Goal: Transaction & Acquisition: Purchase product/service

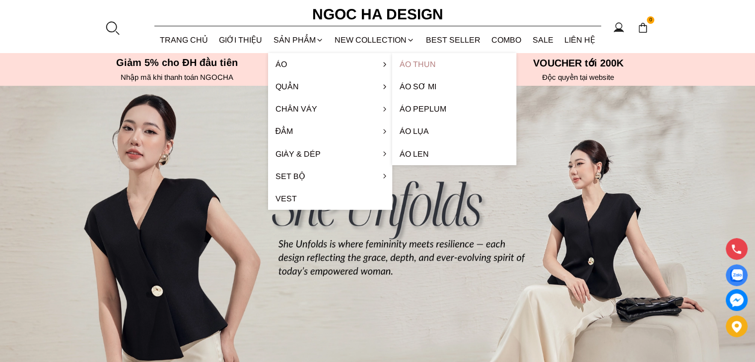
click at [433, 68] on link "Áo thun" at bounding box center [454, 64] width 124 height 22
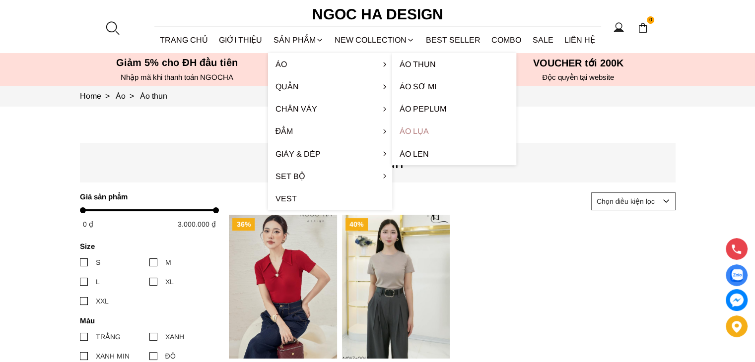
click at [419, 132] on link "Áo lụa" at bounding box center [454, 131] width 124 height 22
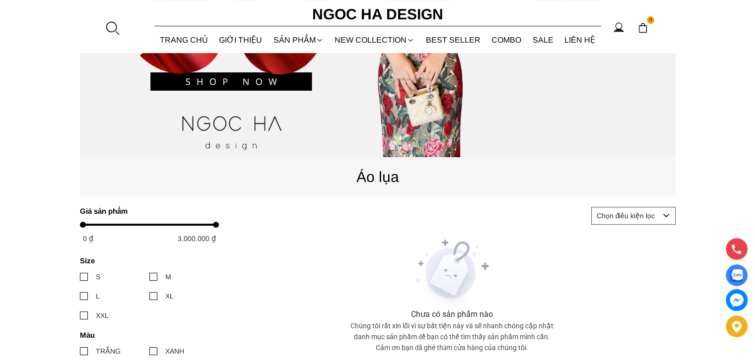
scroll to position [198, 0]
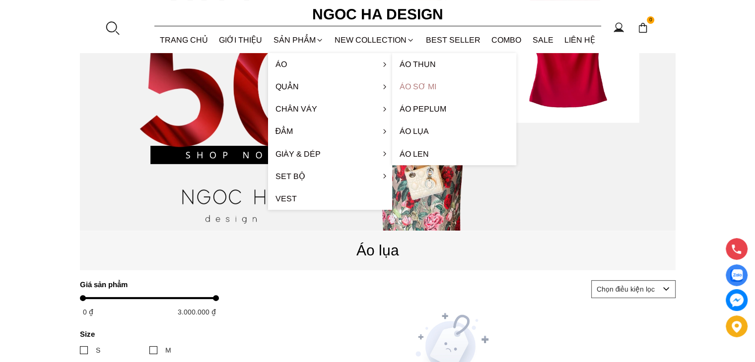
click at [427, 85] on link "Áo sơ mi" at bounding box center [454, 86] width 124 height 22
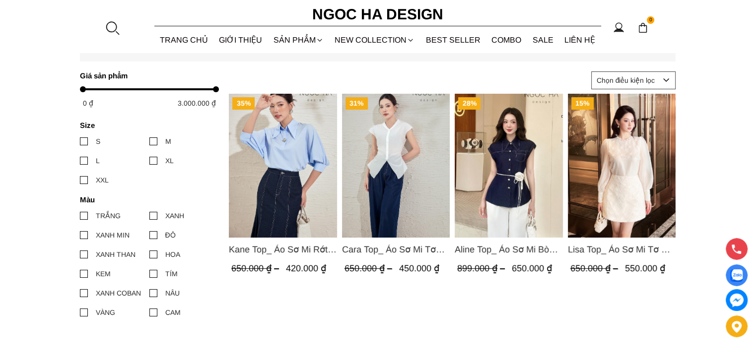
scroll to position [99, 0]
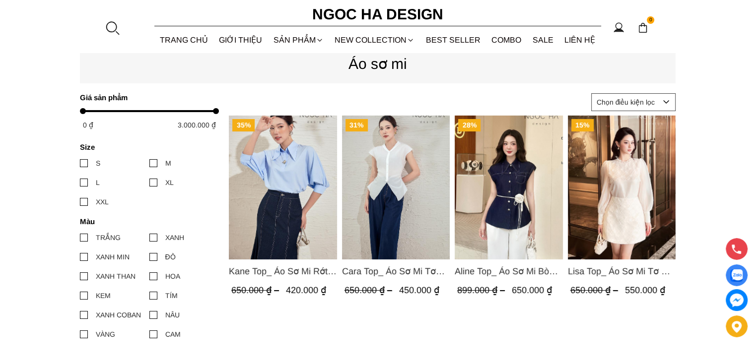
click at [631, 186] on img "Product image - Lisa Top_ Áo Sơ Mi Tơ Mix Ren Hoa A998" at bounding box center [621, 188] width 108 height 144
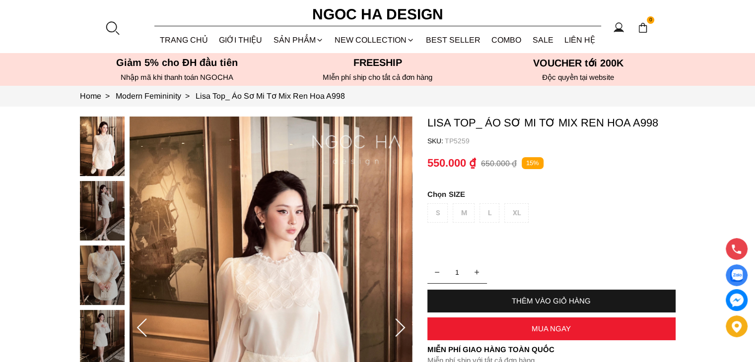
drag, startPoint x: 469, startPoint y: 206, endPoint x: 493, endPoint y: 213, distance: 24.3
click at [471, 207] on div "S M L XL" at bounding box center [551, 215] width 248 height 24
click at [497, 213] on div "S M L XL" at bounding box center [551, 215] width 248 height 24
click at [515, 216] on div "S M L XL" at bounding box center [551, 215] width 248 height 24
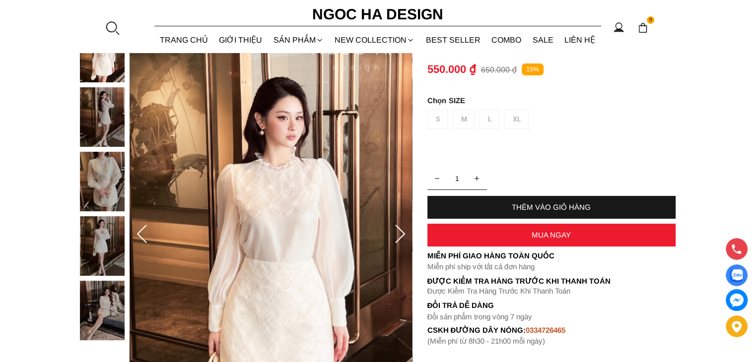
scroll to position [99, 0]
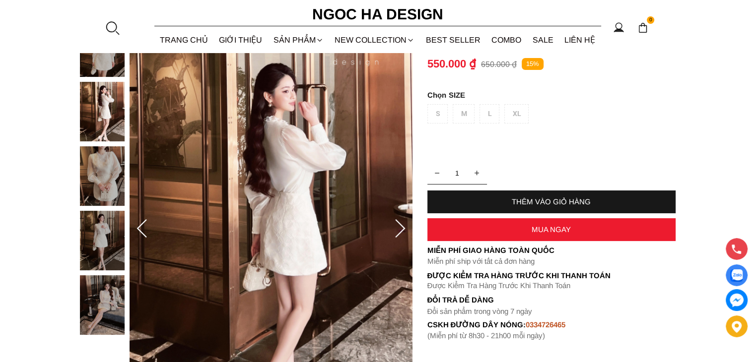
click at [399, 227] on icon at bounding box center [400, 229] width 20 height 20
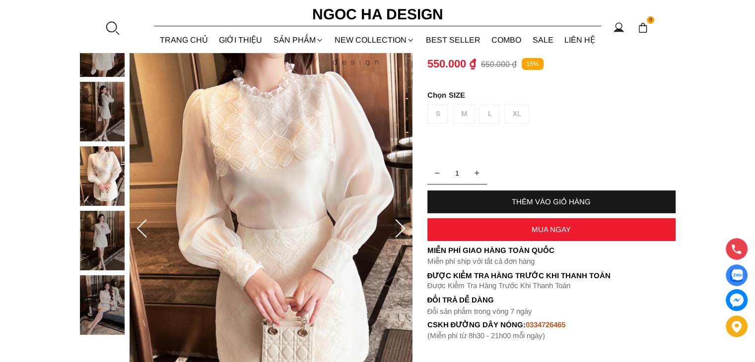
click at [399, 227] on icon at bounding box center [400, 229] width 20 height 20
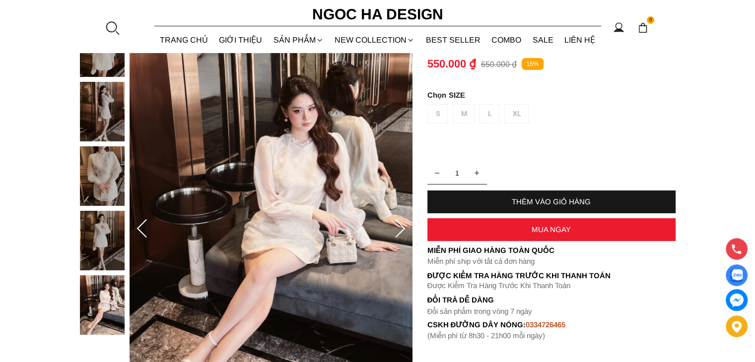
click at [399, 227] on icon at bounding box center [400, 229] width 20 height 20
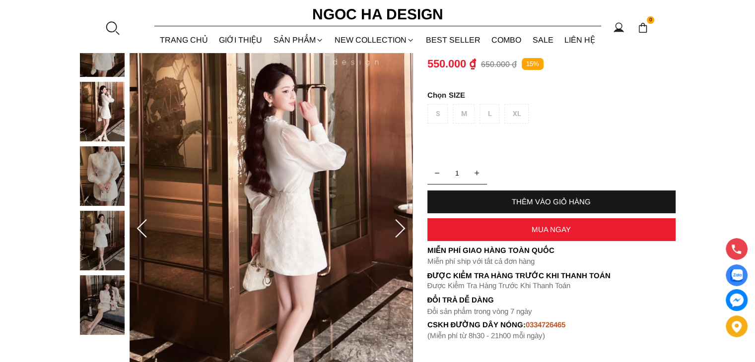
click at [399, 227] on icon at bounding box center [400, 229] width 20 height 20
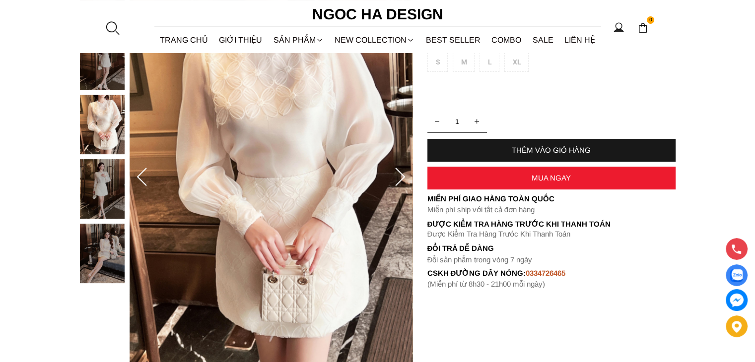
scroll to position [50, 0]
